Goal: Task Accomplishment & Management: Manage account settings

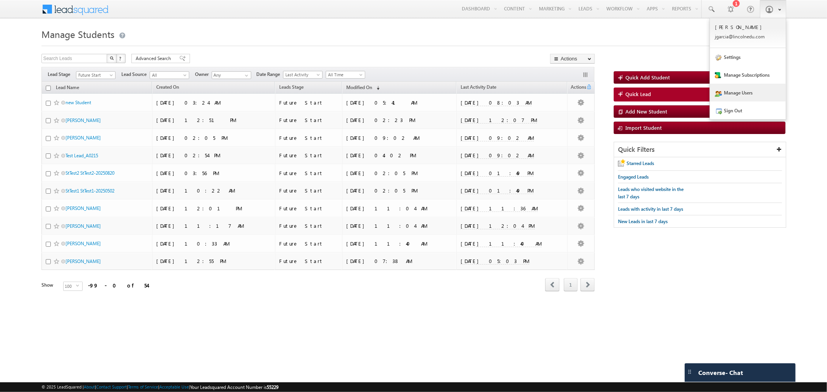
click at [751, 95] on link "Manage Users" at bounding box center [748, 93] width 76 height 18
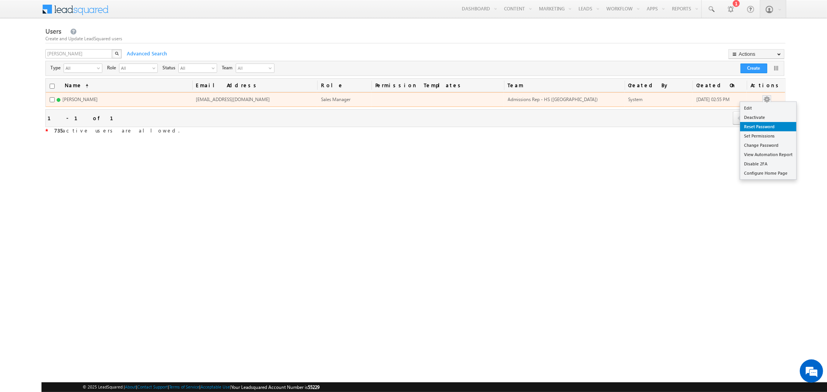
click at [776, 129] on link "Reset Password" at bounding box center [768, 126] width 56 height 9
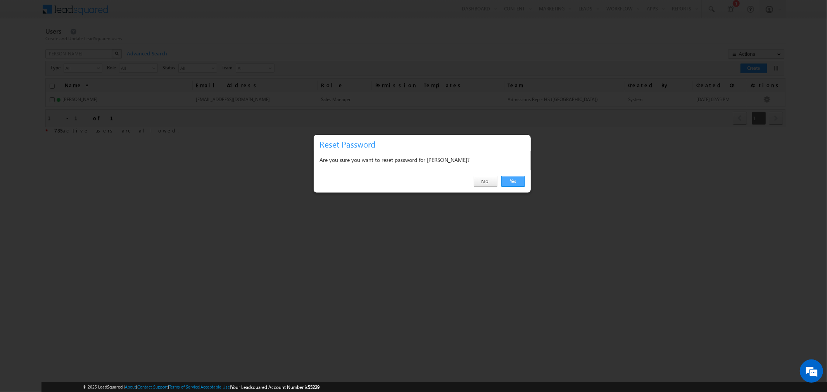
click at [518, 181] on link "Yes" at bounding box center [513, 181] width 24 height 11
